Goal: Navigation & Orientation: Find specific page/section

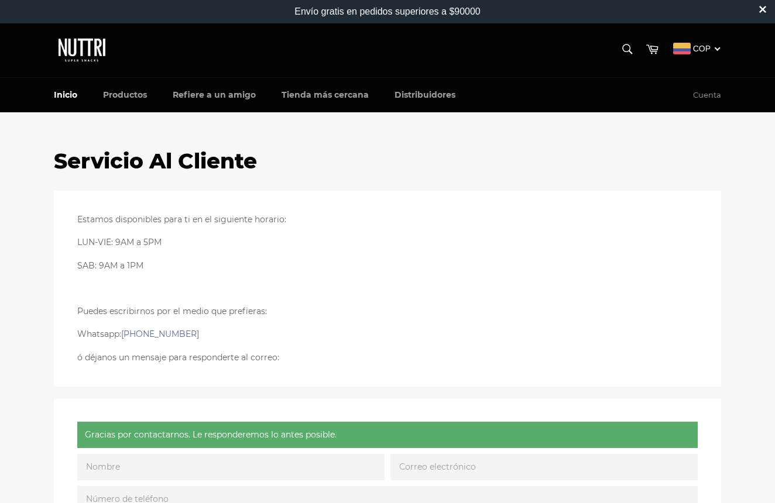
click at [68, 94] on link "Inicio" at bounding box center [65, 95] width 47 height 35
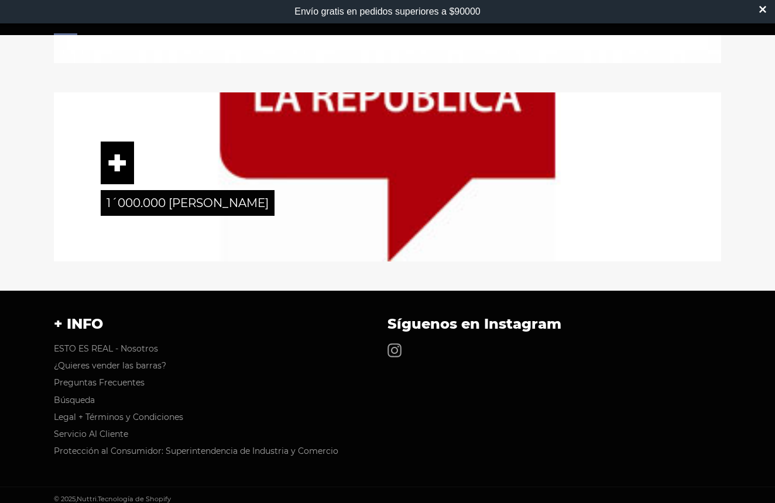
scroll to position [1810, 0]
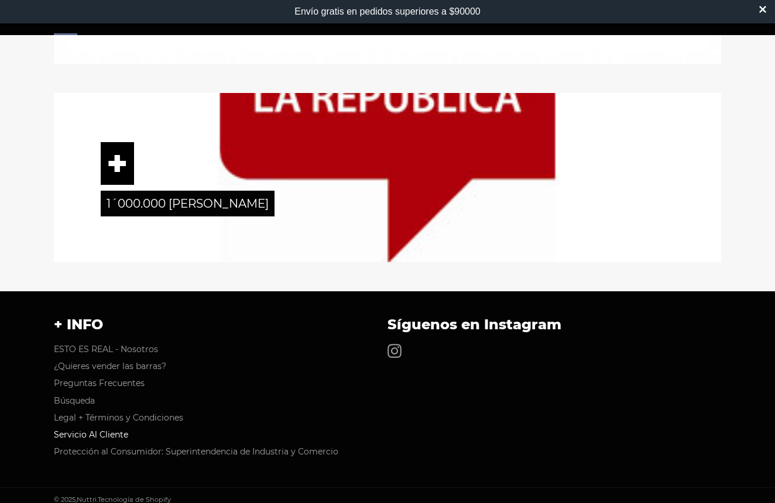
click at [85, 429] on link "Servicio Al Cliente" at bounding box center [91, 434] width 74 height 11
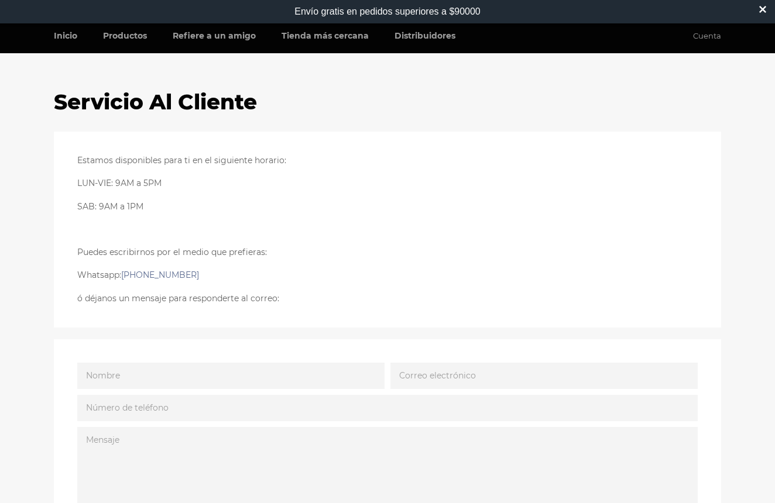
scroll to position [55, 0]
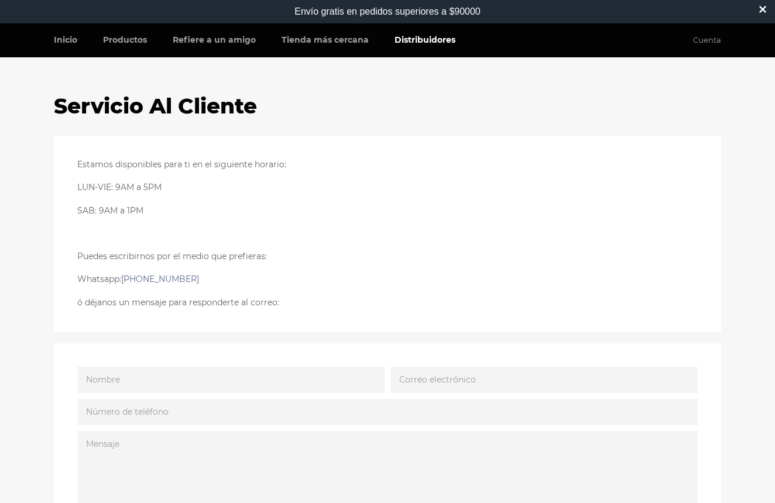
click at [423, 40] on link "Distribuidores" at bounding box center [425, 40] width 84 height 35
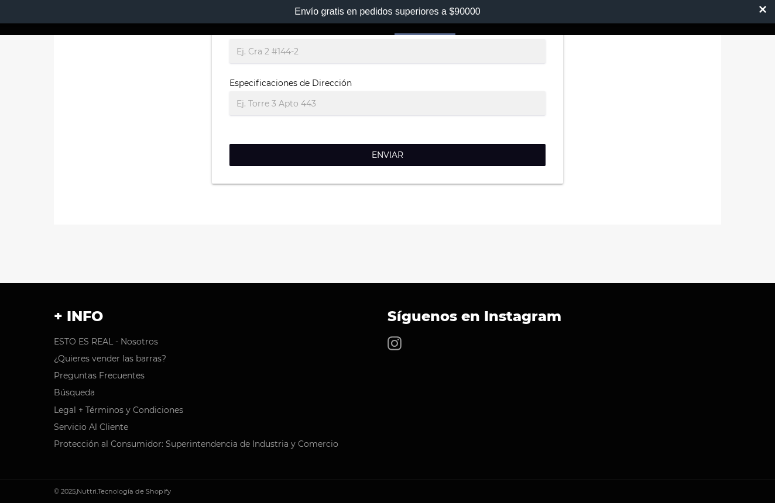
scroll to position [1069, 0]
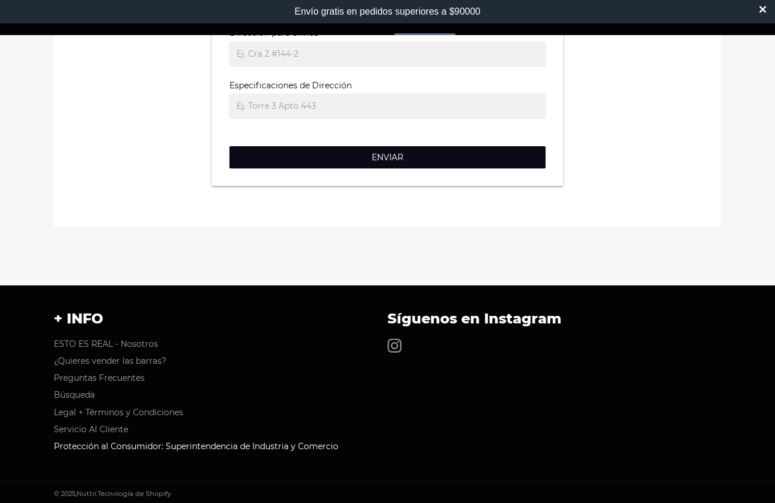
click at [188, 444] on link "Protección al Consumidor: Superintendencia de Industria y Comercio" at bounding box center [196, 446] width 284 height 11
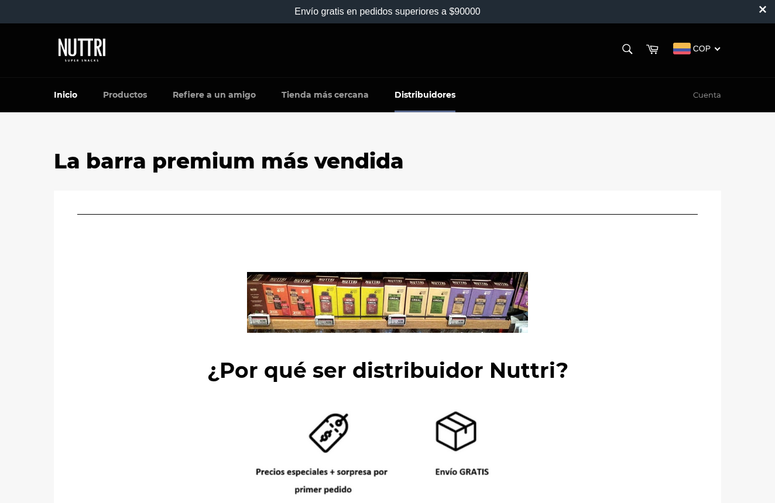
click at [68, 97] on link "Inicio" at bounding box center [65, 95] width 47 height 35
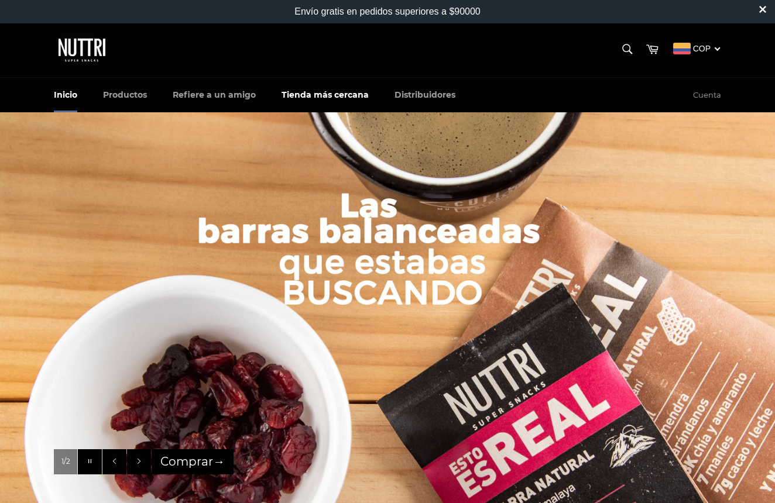
click at [326, 94] on link "Tienda más cercana" at bounding box center [325, 95] width 111 height 35
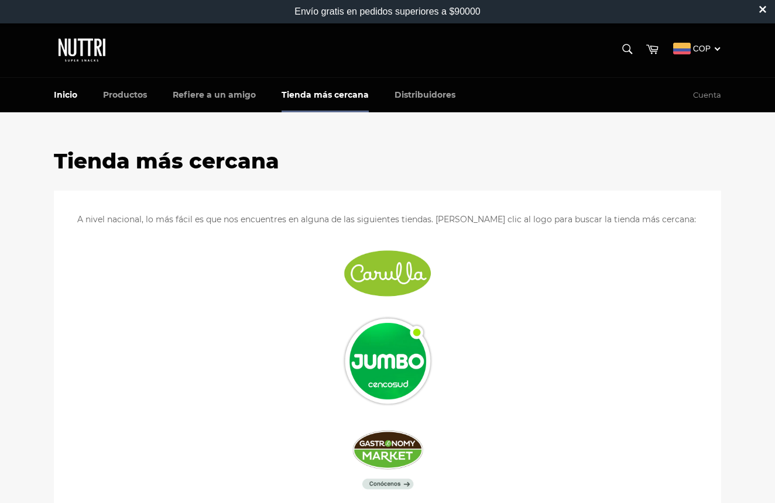
click at [66, 98] on link "Inicio" at bounding box center [65, 95] width 47 height 35
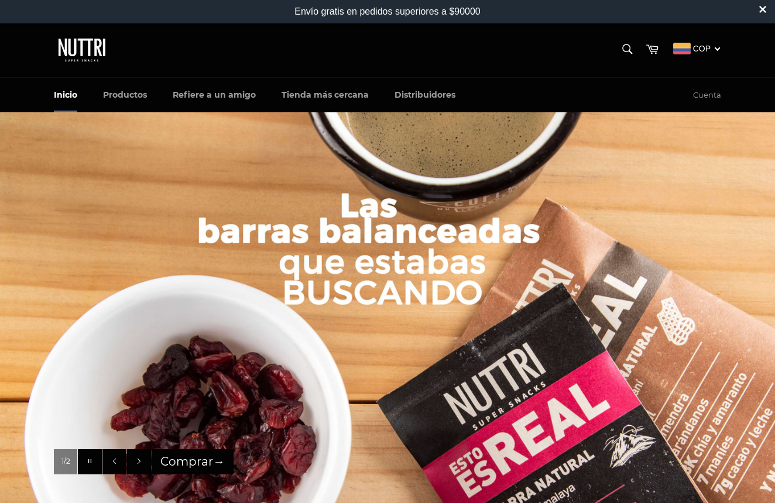
scroll to position [1, 0]
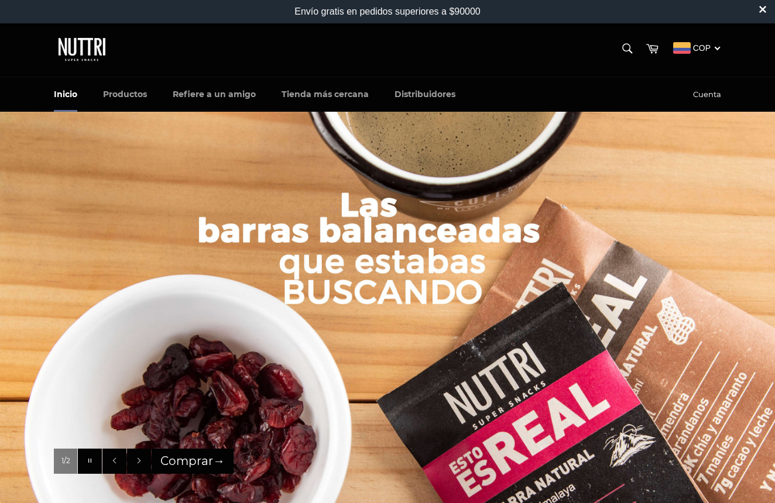
click at [709, 94] on link "Cuenta" at bounding box center [707, 95] width 40 height 34
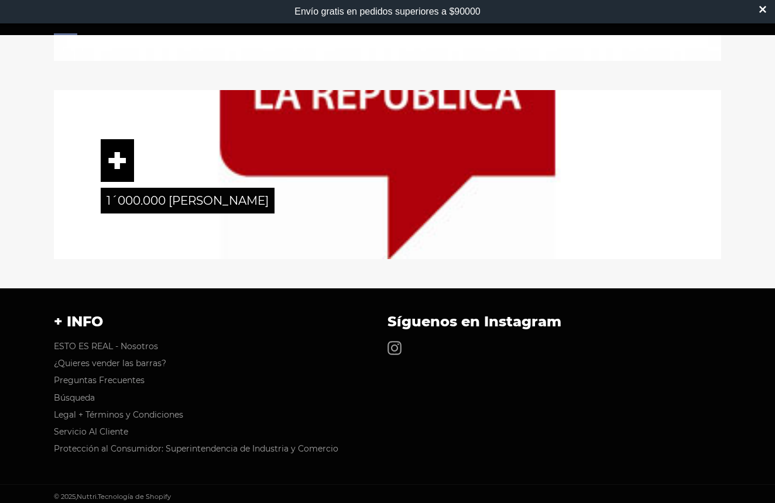
scroll to position [1810, 0]
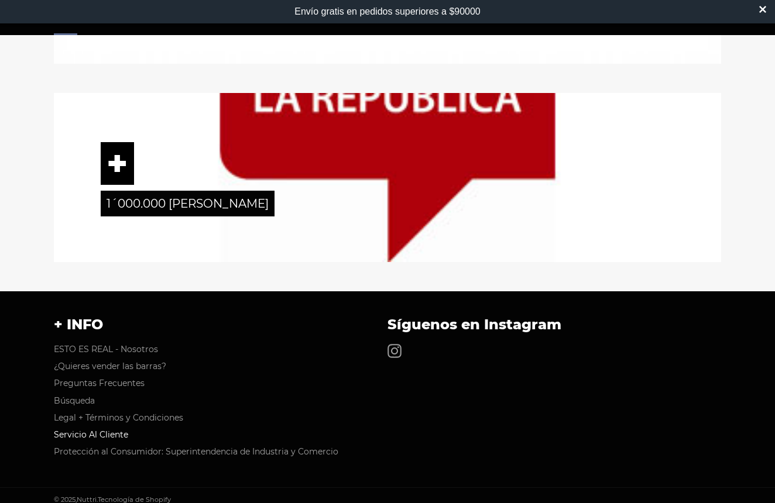
click at [102, 429] on link "Servicio Al Cliente" at bounding box center [91, 434] width 74 height 11
